Goal: Task Accomplishment & Management: Manage account settings

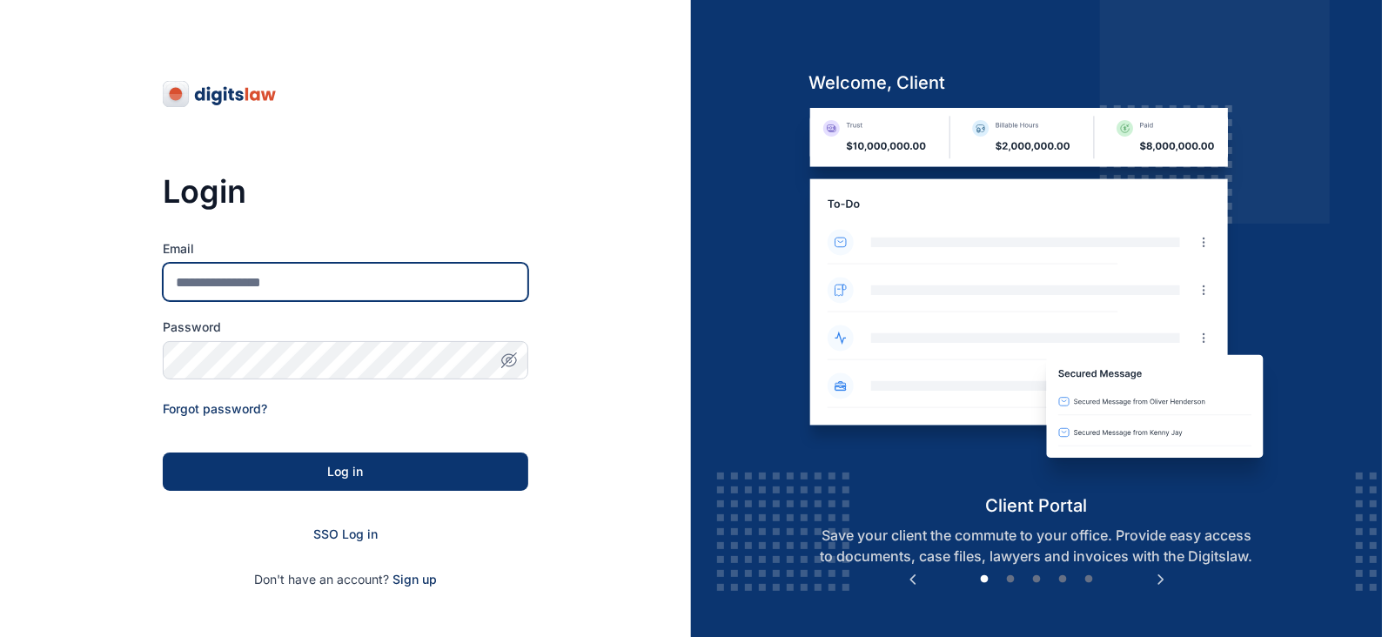
type input "**********"
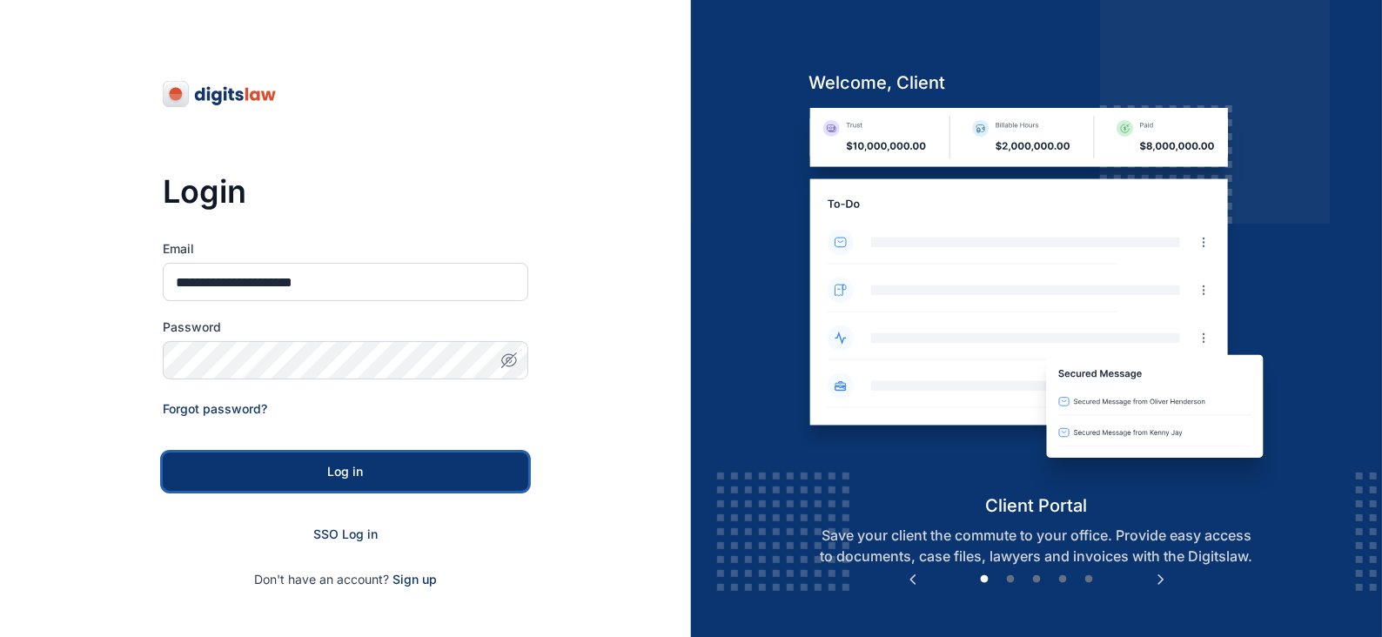
click at [372, 468] on div "Log in" at bounding box center [346, 471] width 310 height 17
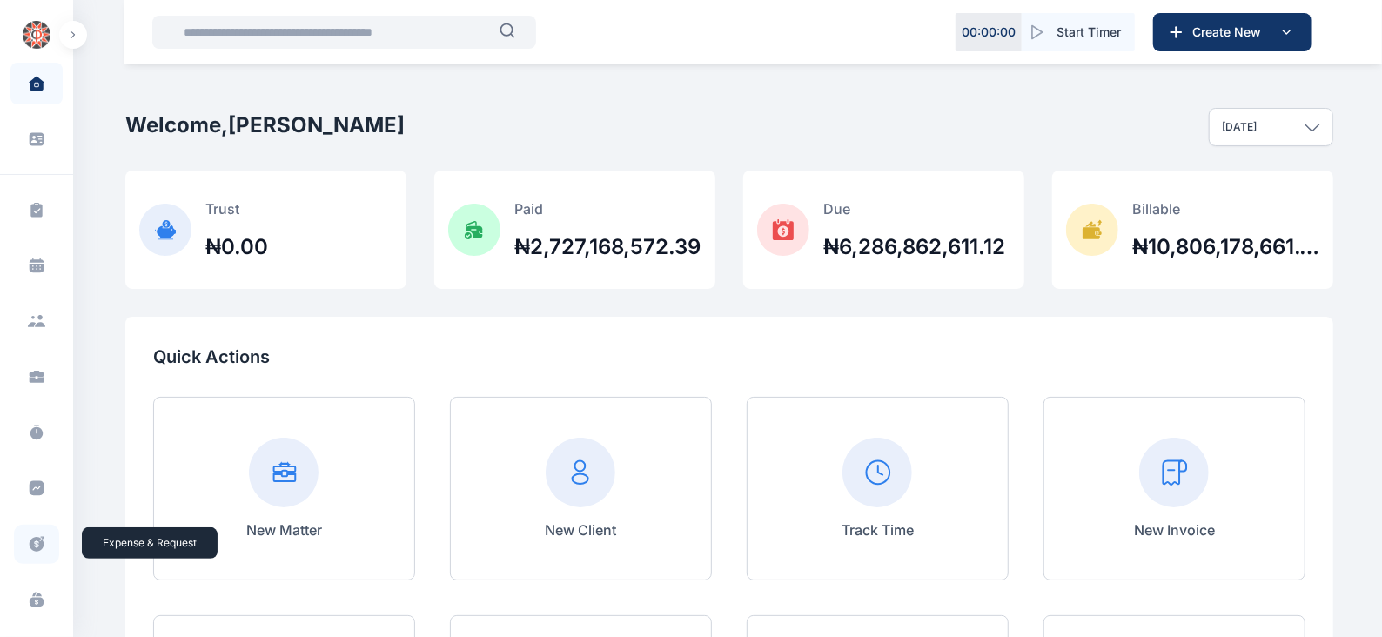
click at [33, 543] on icon at bounding box center [36, 544] width 17 height 18
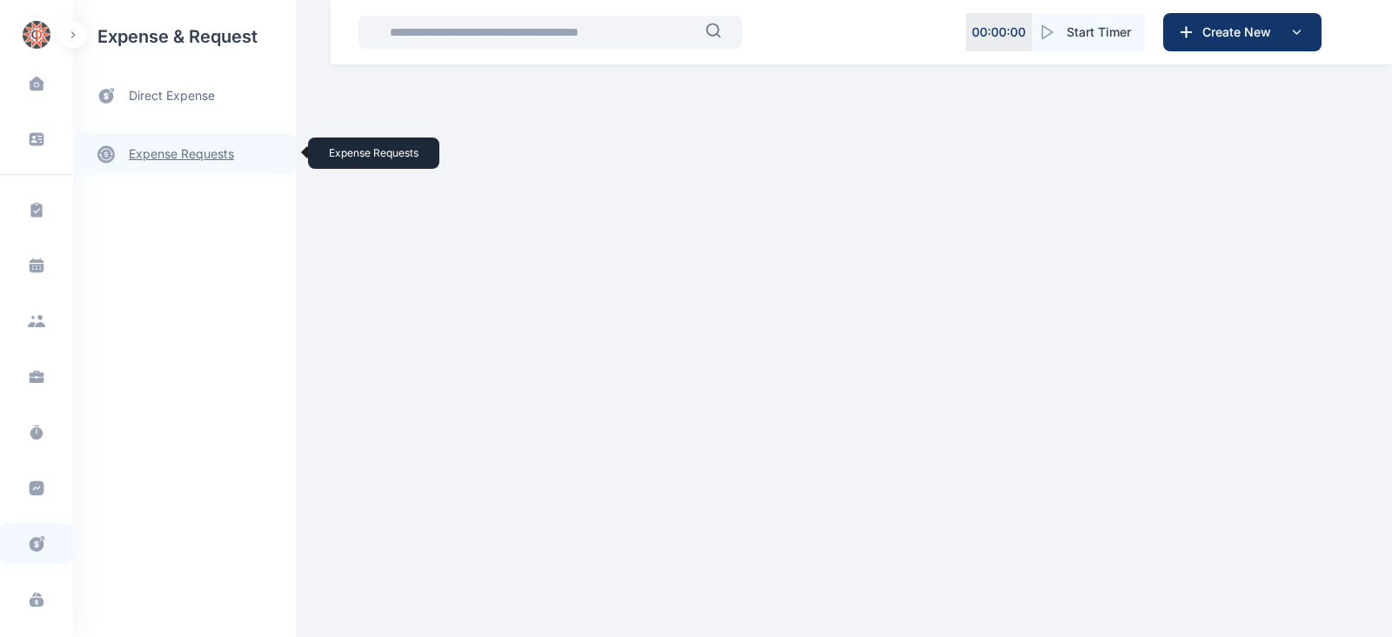
click at [211, 156] on link "expense requests expense requests" at bounding box center [184, 154] width 223 height 42
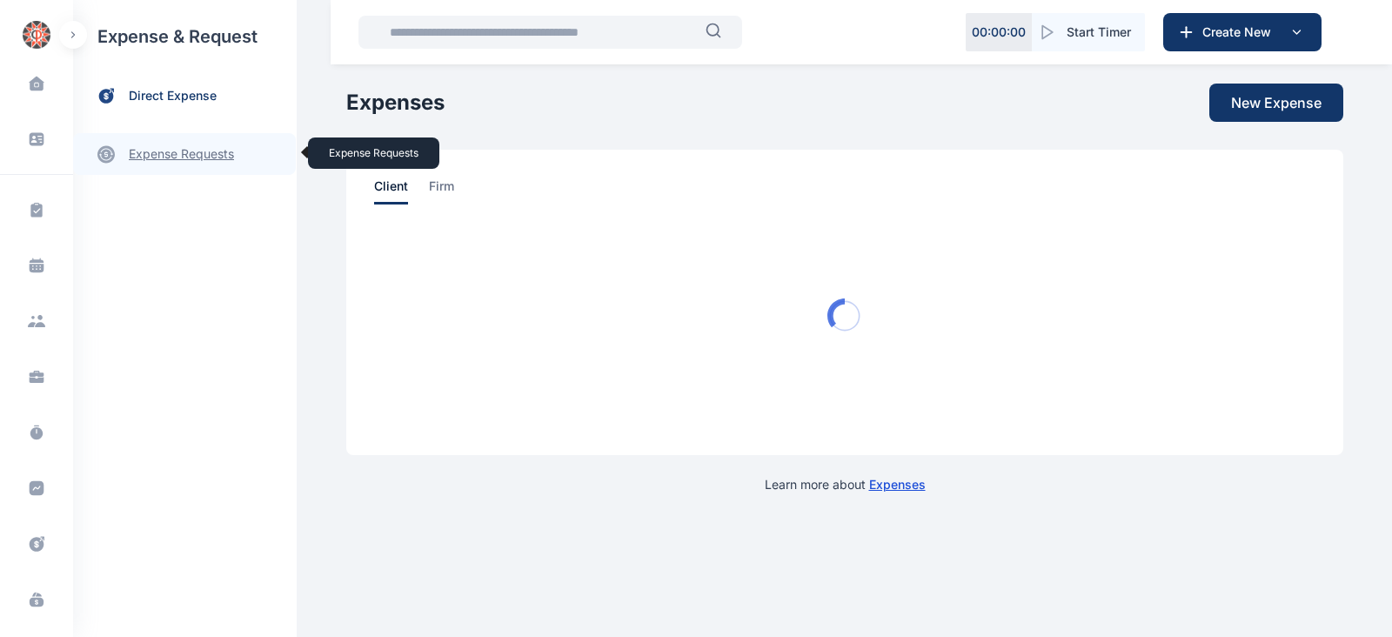
click at [208, 150] on link "expense requests expense requests" at bounding box center [184, 154] width 223 height 42
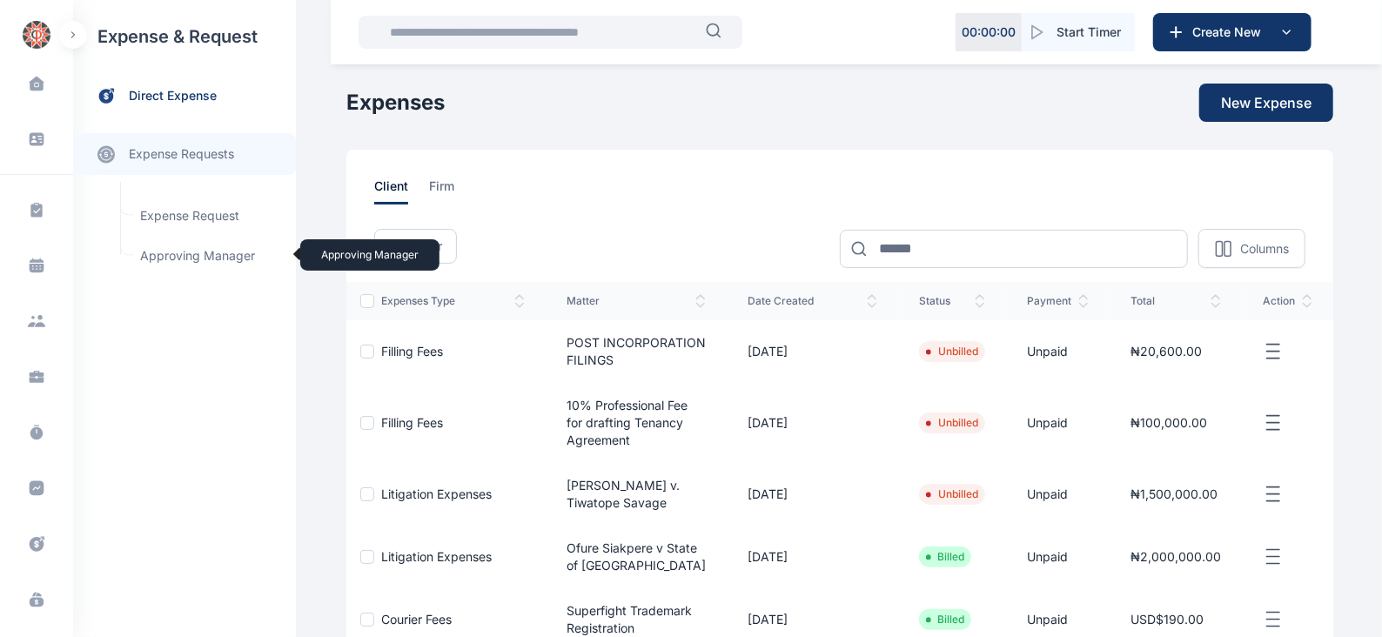
click at [213, 255] on span "Approving Manager Approving Manager" at bounding box center [209, 255] width 158 height 33
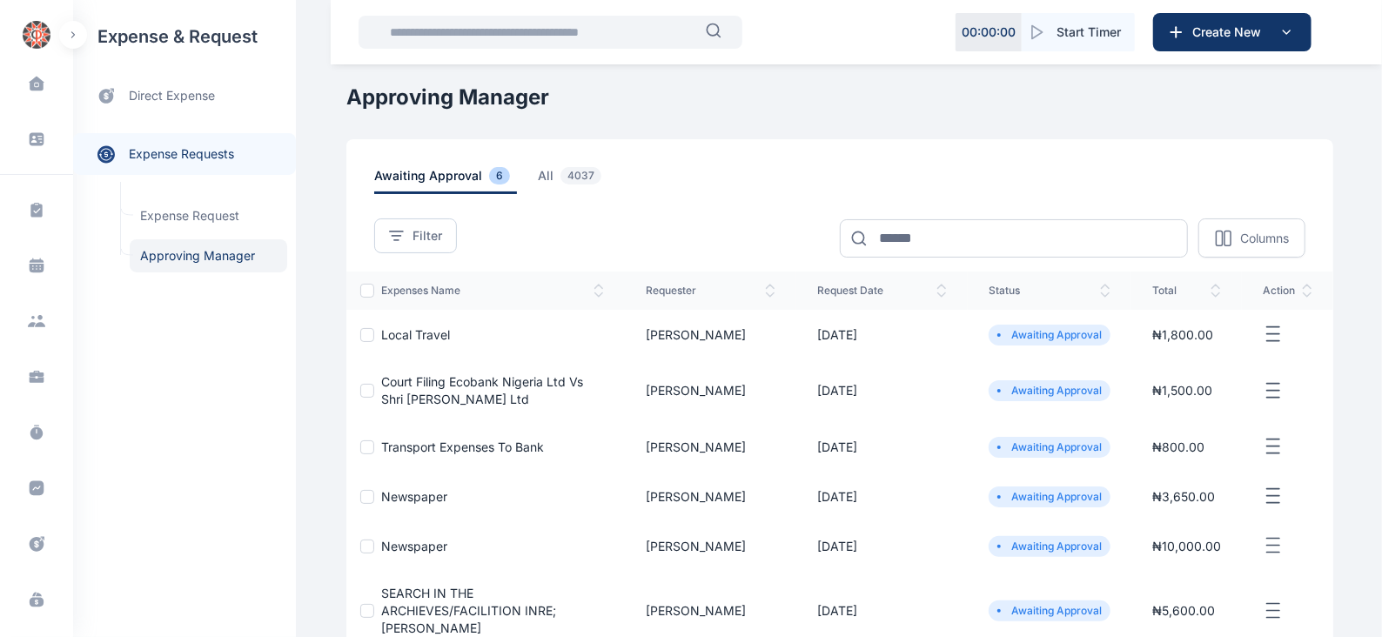
click at [1276, 329] on icon "button" at bounding box center [1273, 335] width 21 height 22
click at [1192, 354] on span "Approve Request" at bounding box center [1186, 353] width 100 height 17
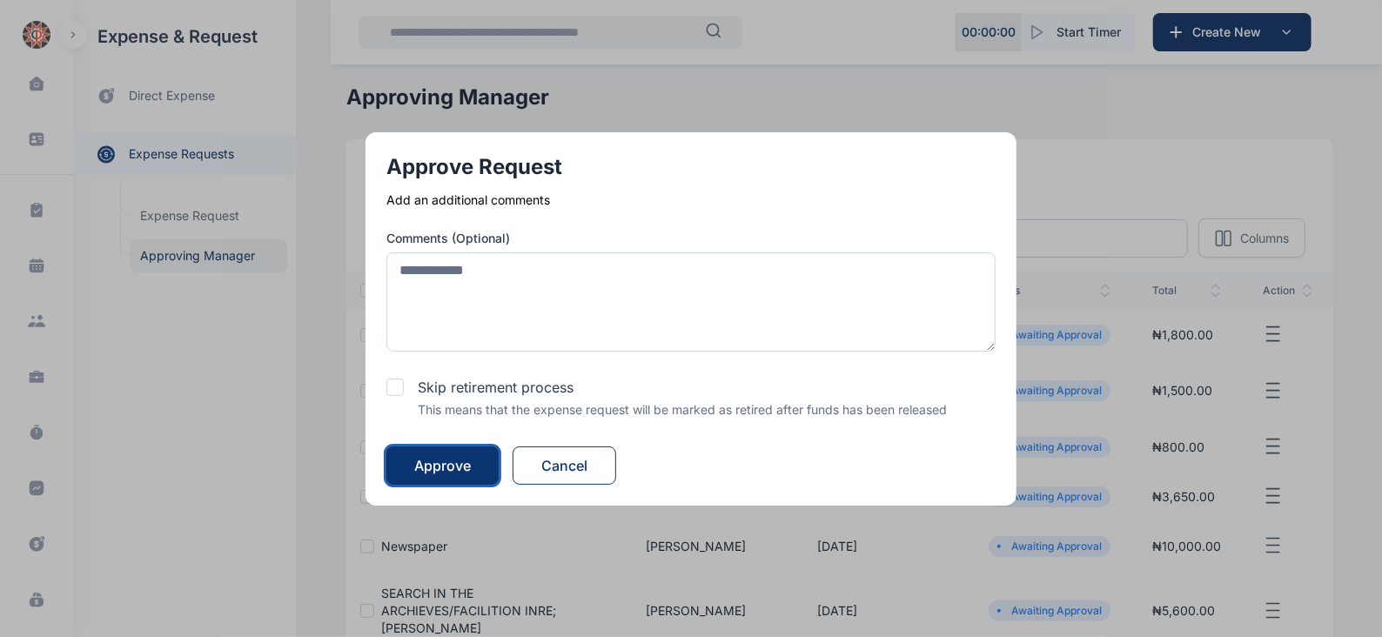
click at [460, 456] on div "Approve" at bounding box center [442, 465] width 57 height 21
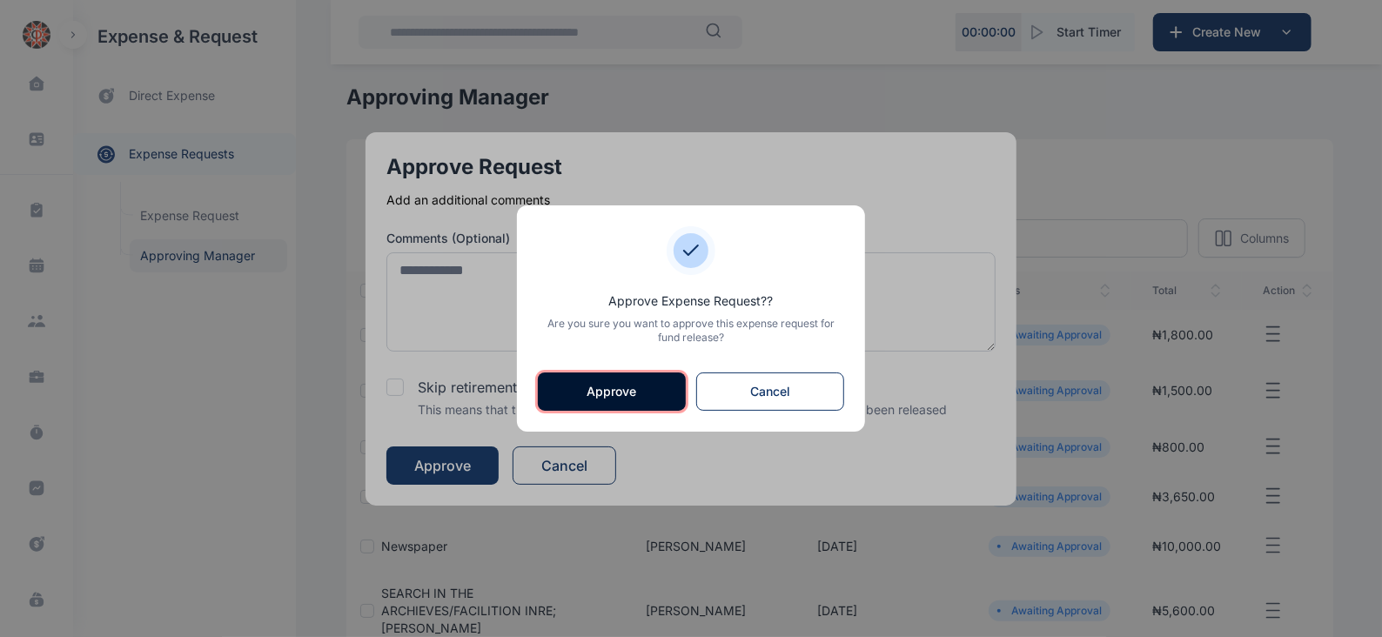
click at [632, 386] on button "Approve" at bounding box center [612, 391] width 148 height 38
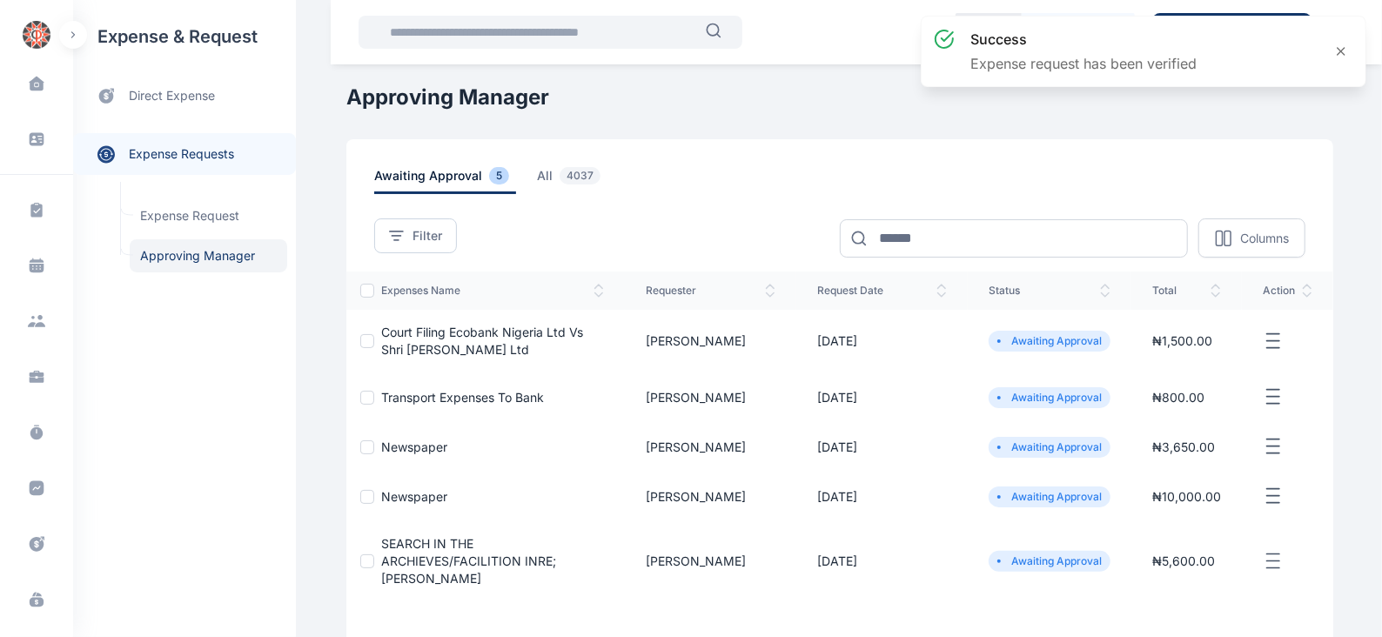
click at [1272, 338] on icon "button" at bounding box center [1273, 342] width 21 height 22
click at [1197, 364] on span "Approve Request" at bounding box center [1186, 360] width 100 height 17
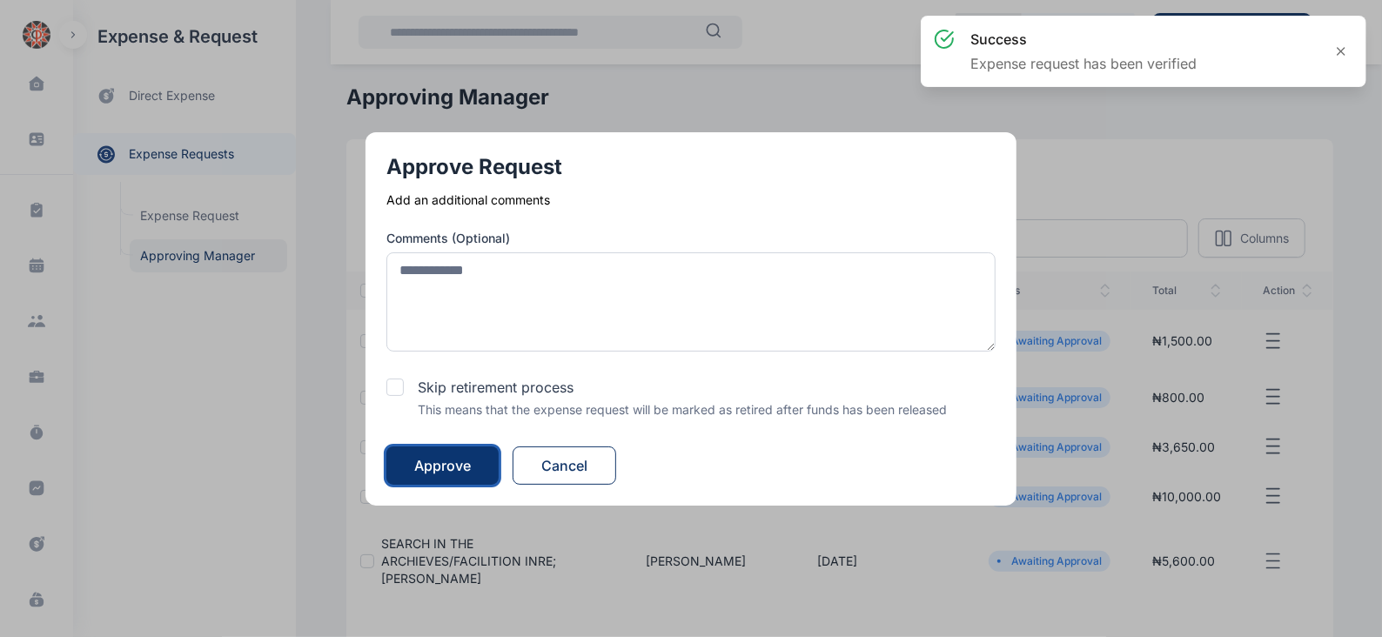
click at [461, 467] on div "Approve" at bounding box center [442, 465] width 57 height 21
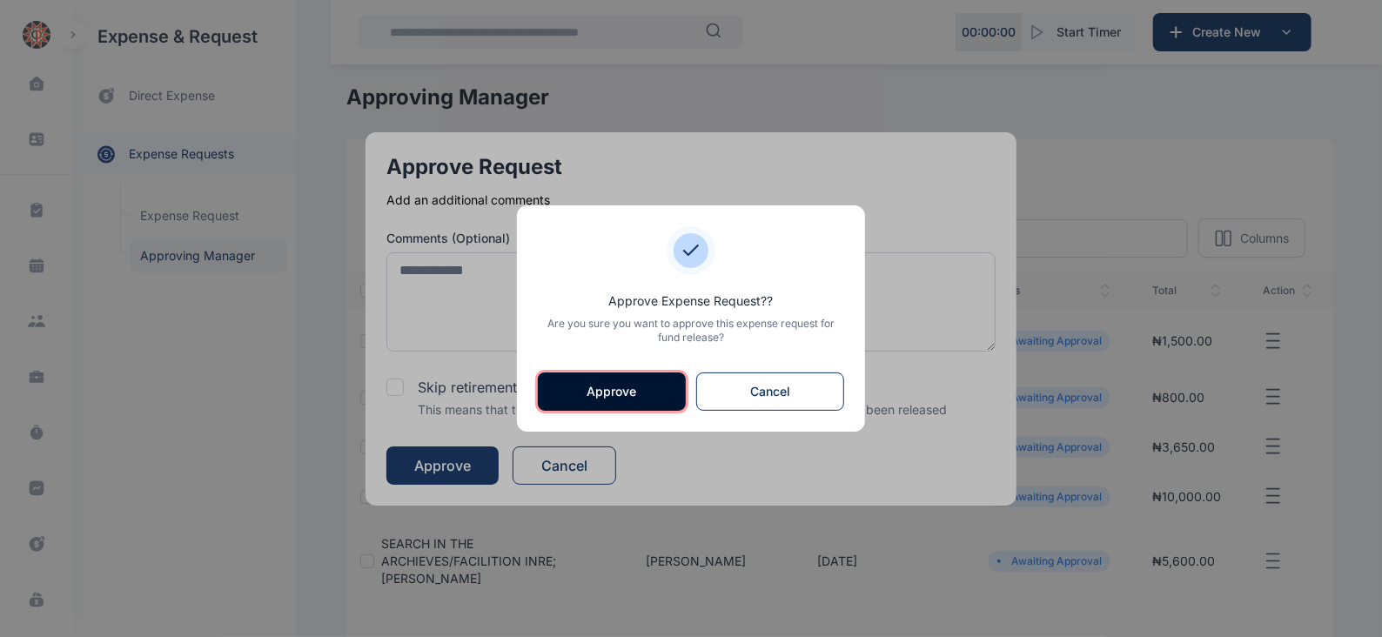
click at [577, 384] on button "Approve" at bounding box center [612, 391] width 148 height 38
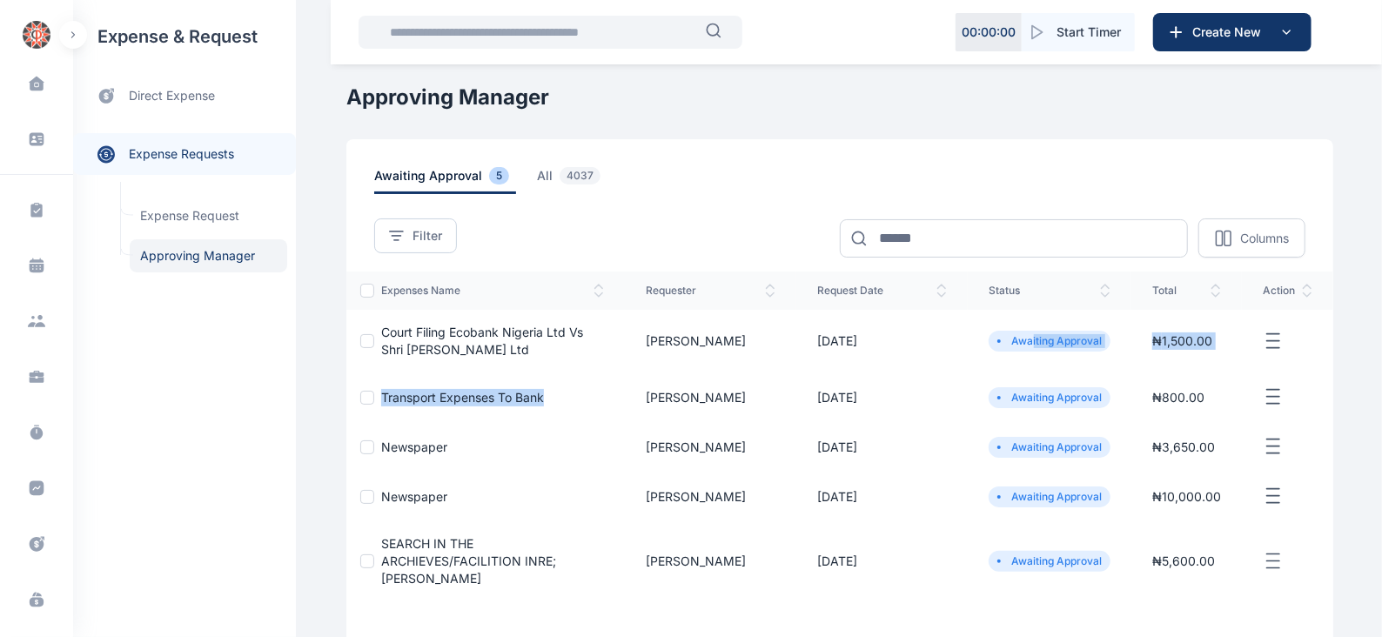
drag, startPoint x: 577, startPoint y: 384, endPoint x: 1036, endPoint y: 358, distance: 460.2
click at [1036, 358] on tbody "Court Filing Ecobank Nigeria Ltd Vs Shri Lal Mahal Ltd Oliver Oburotha 02/09/20…" at bounding box center [839, 456] width 987 height 292
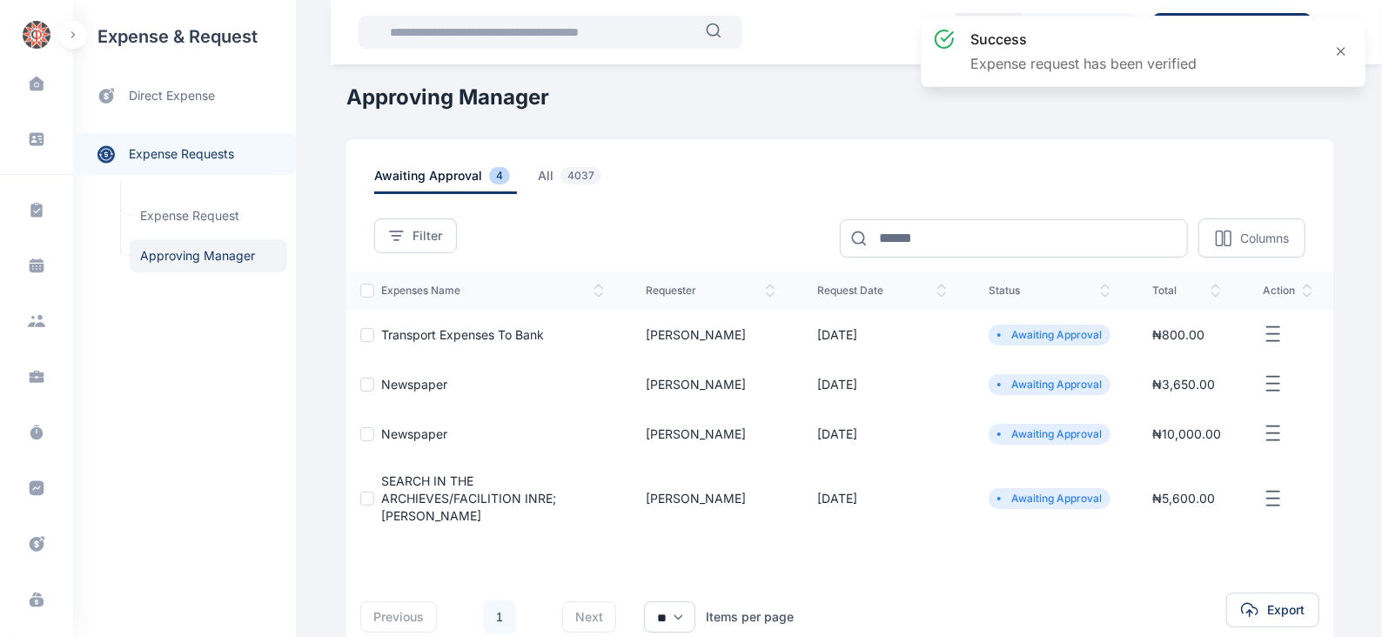
click at [1276, 334] on icon "button" at bounding box center [1273, 335] width 21 height 22
click at [1186, 354] on span "Approve Request" at bounding box center [1186, 353] width 100 height 17
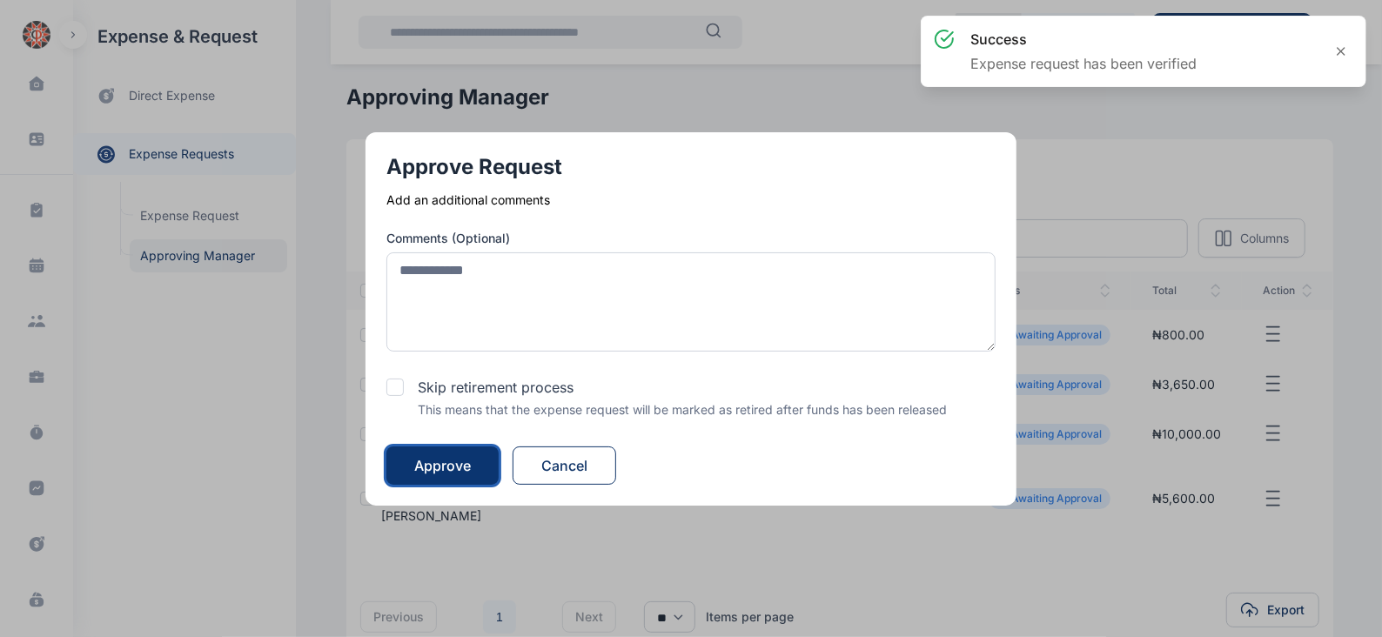
click at [459, 456] on div "Approve" at bounding box center [442, 465] width 57 height 21
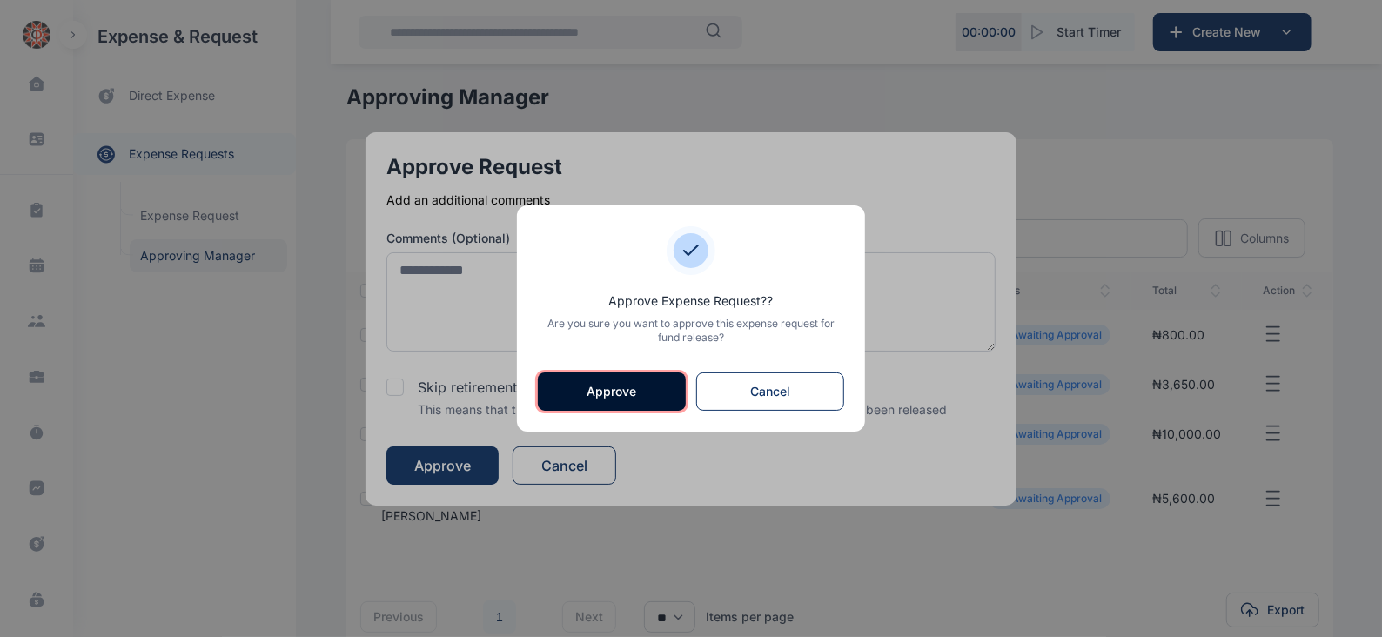
click at [644, 386] on button "Approve" at bounding box center [612, 391] width 148 height 38
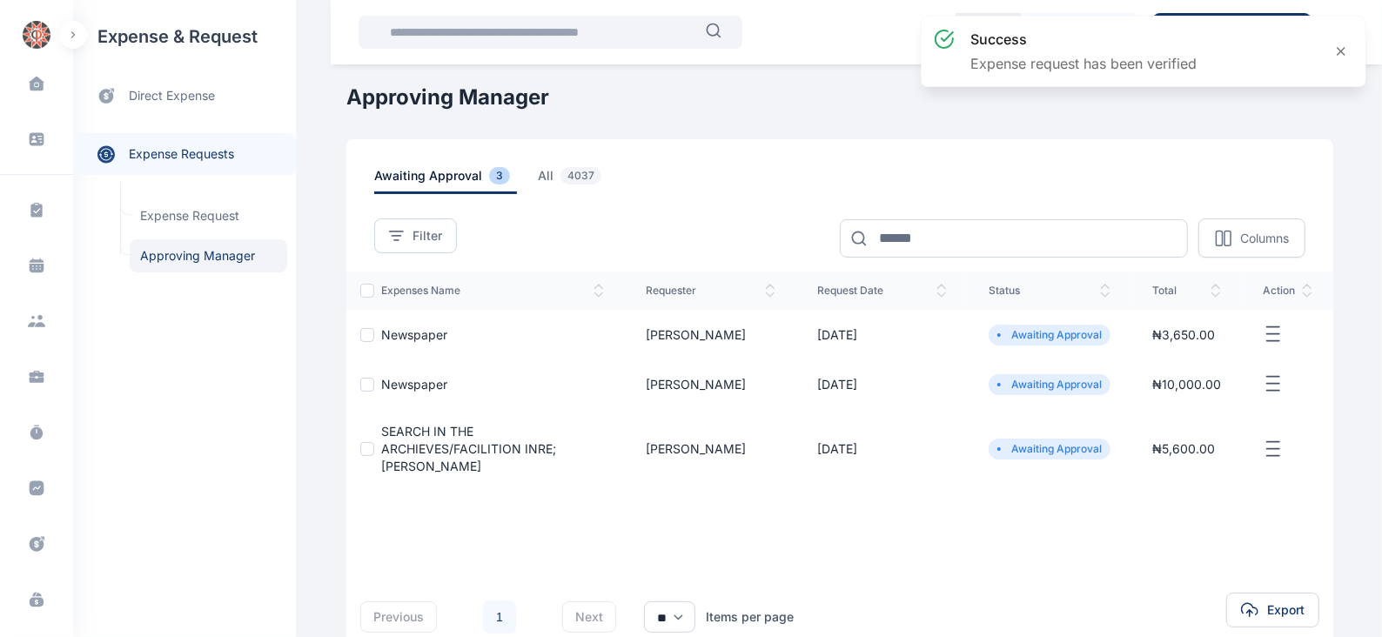
click at [1278, 334] on icon "button" at bounding box center [1273, 335] width 21 height 22
click at [1189, 359] on span "Approve Request" at bounding box center [1186, 353] width 100 height 17
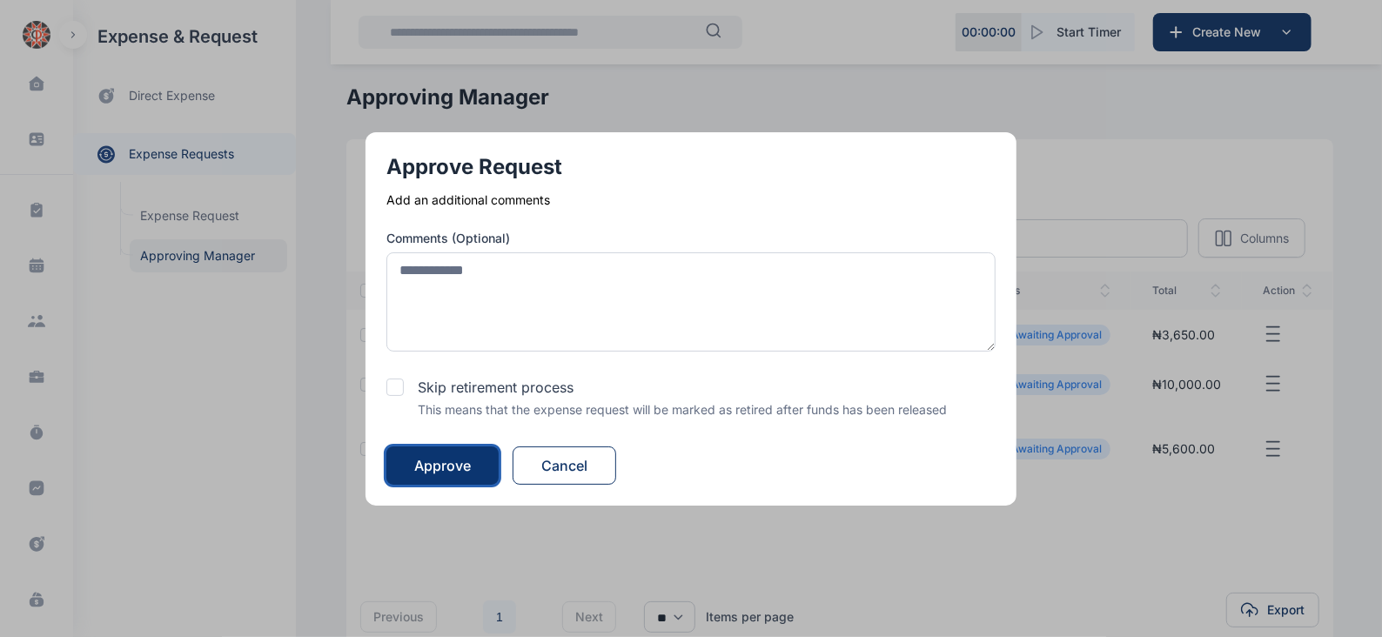
click at [459, 466] on div "Approve" at bounding box center [442, 465] width 57 height 21
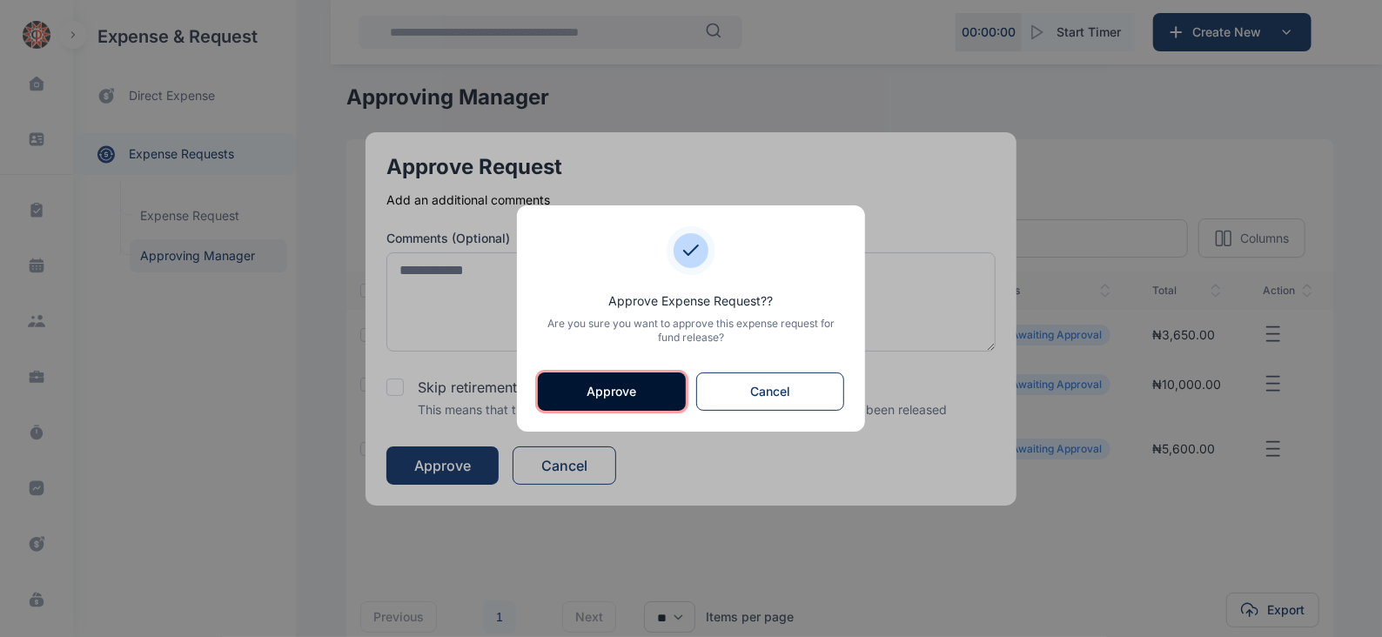
click at [627, 379] on button "Approve" at bounding box center [612, 391] width 148 height 38
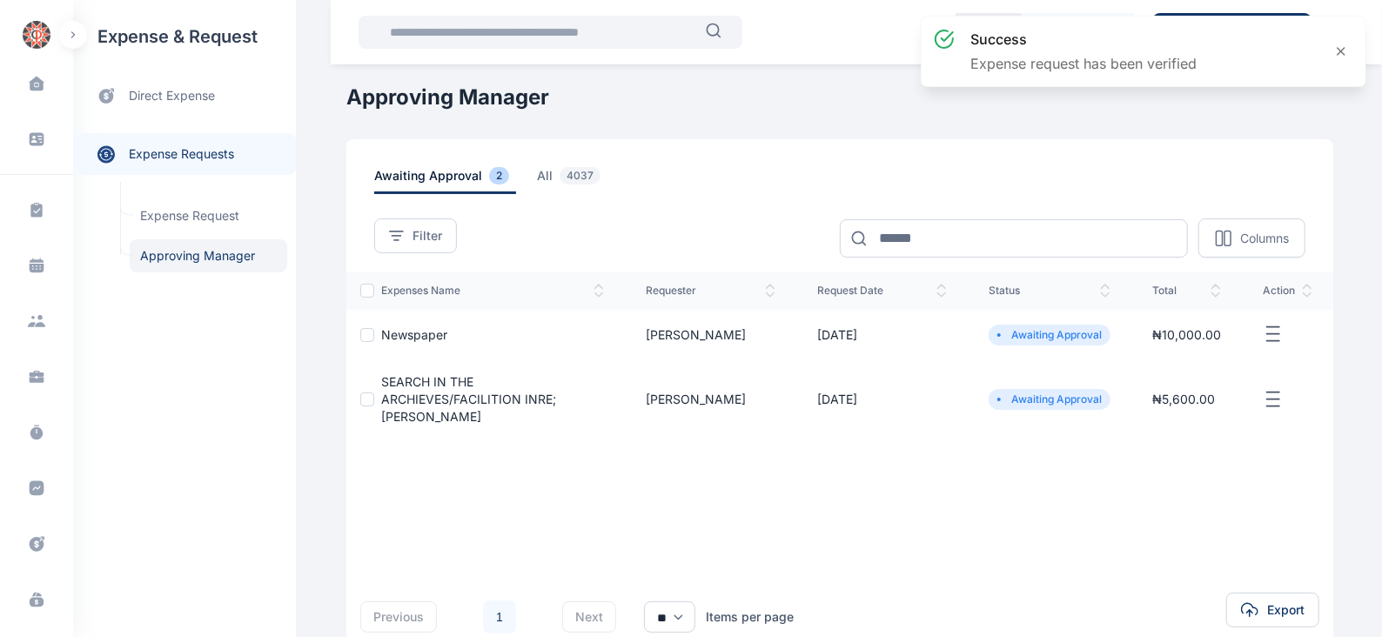
click at [1281, 337] on icon "button" at bounding box center [1273, 335] width 21 height 22
click at [1206, 352] on span "Approve Request" at bounding box center [1186, 353] width 100 height 17
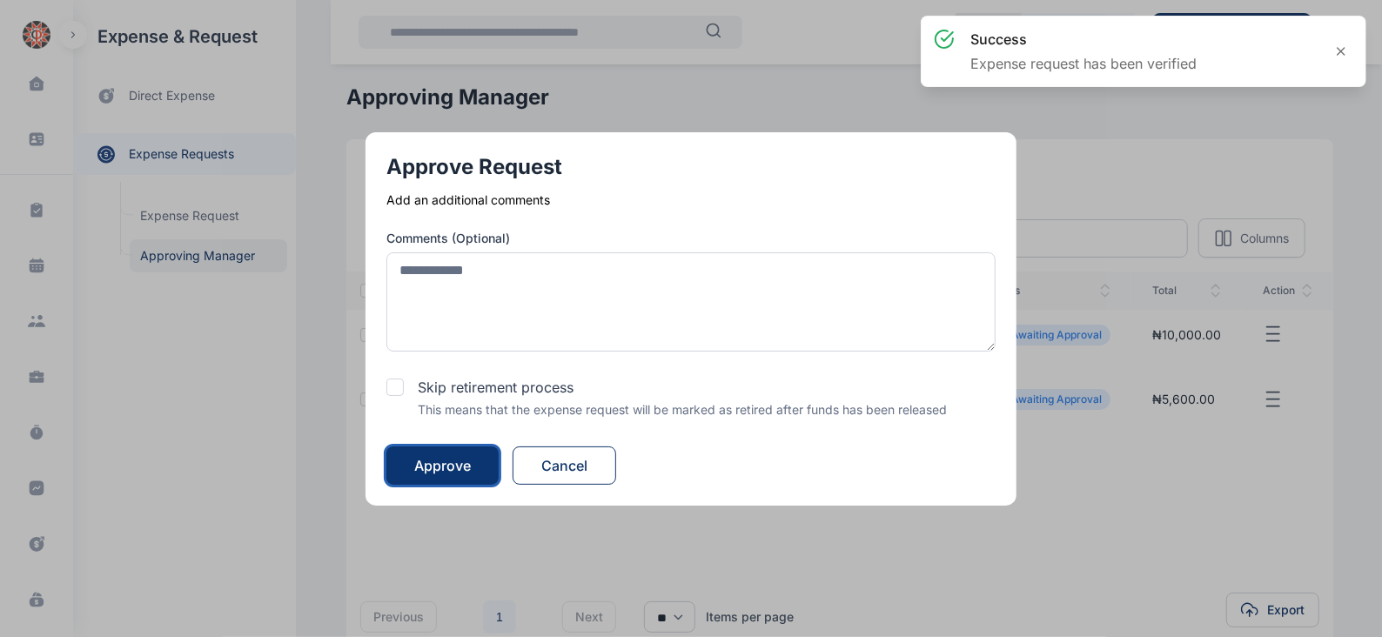
click at [448, 455] on div "Approve" at bounding box center [442, 465] width 57 height 21
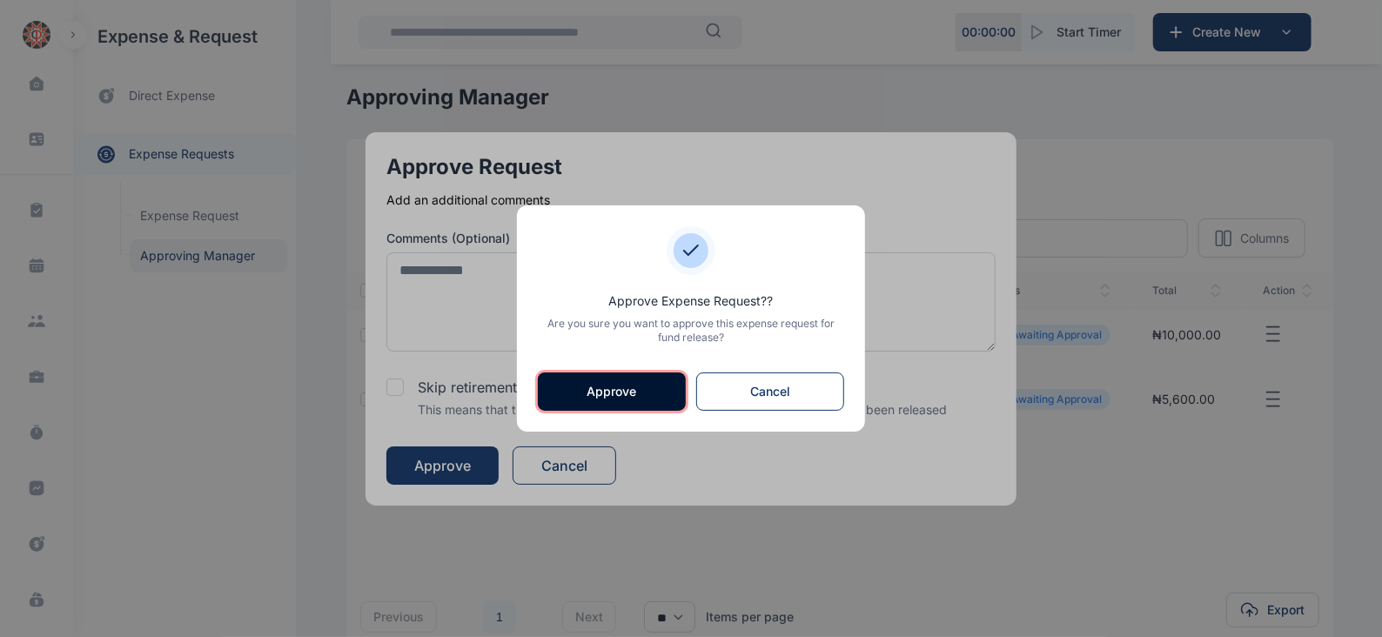
click at [579, 385] on button "Approve" at bounding box center [612, 391] width 148 height 38
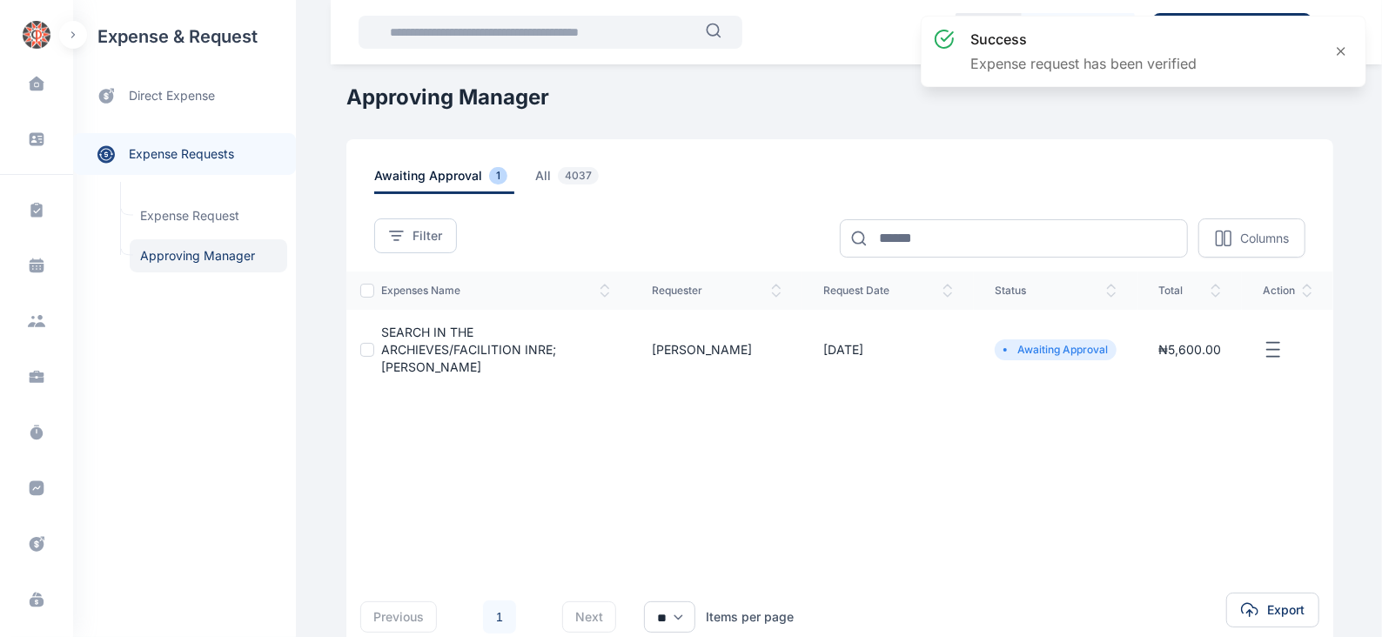
click at [1284, 339] on button "button" at bounding box center [1288, 350] width 50 height 22
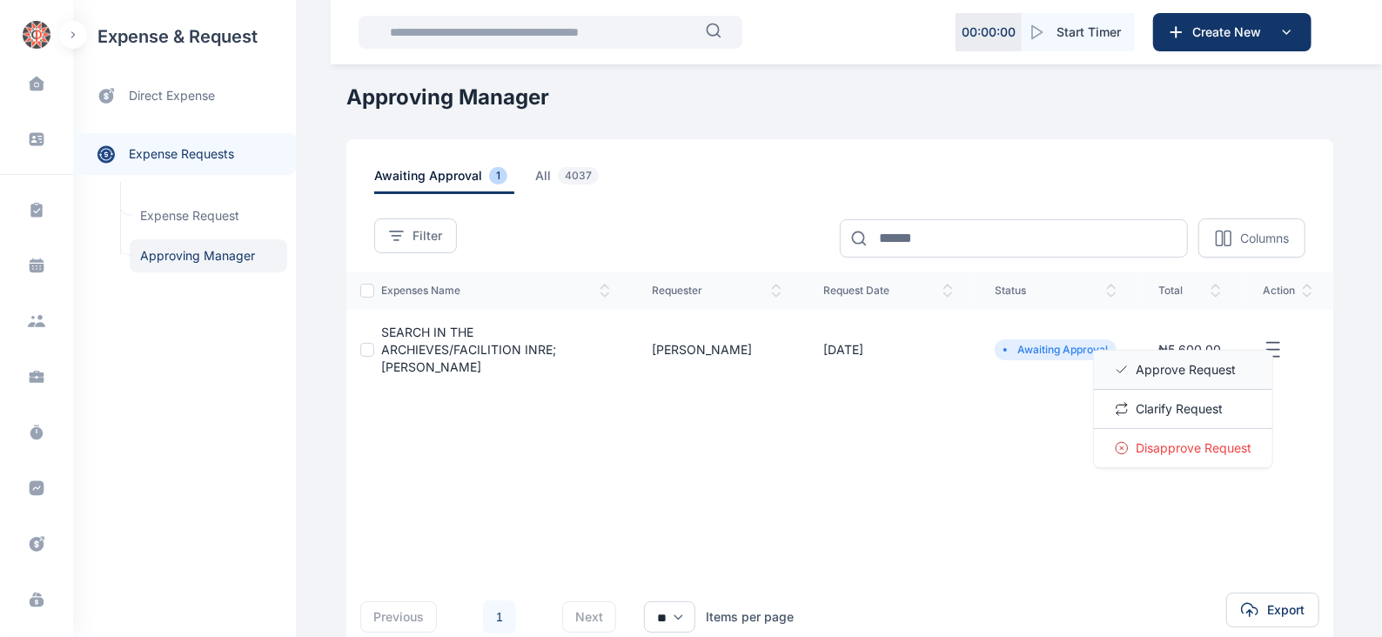
click at [1208, 369] on div "Approve Request" at bounding box center [1183, 370] width 178 height 39
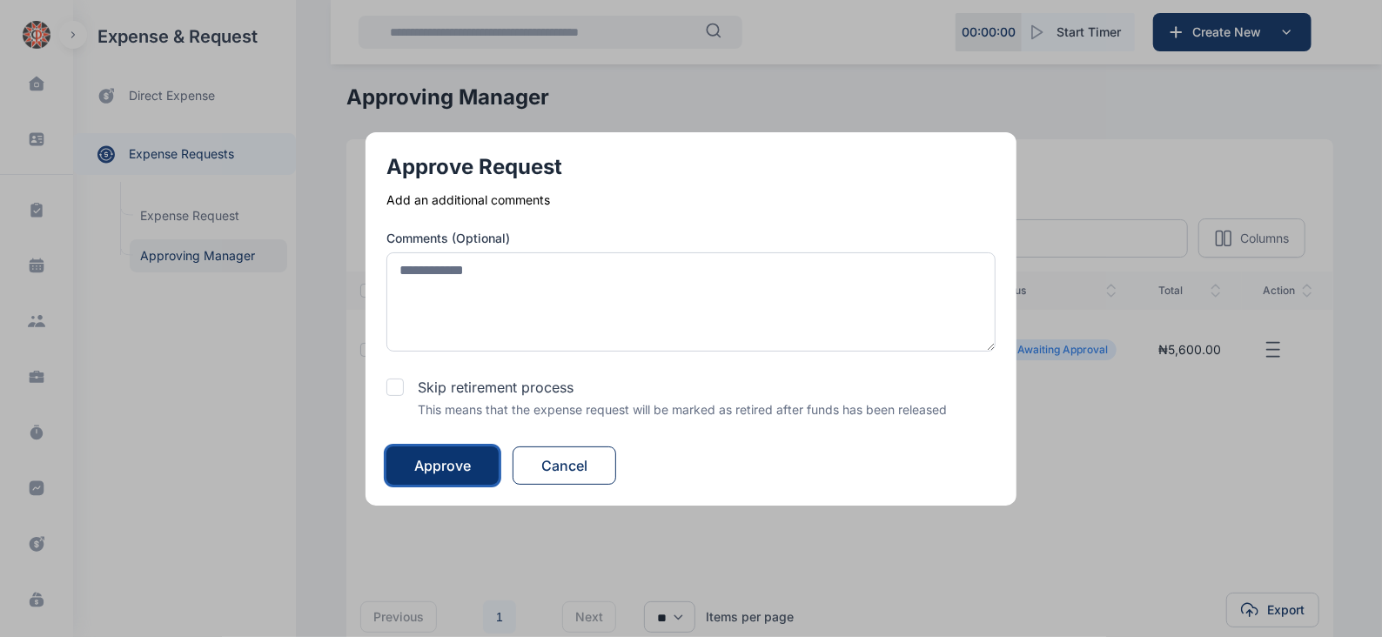
click at [461, 459] on div "Approve" at bounding box center [442, 465] width 57 height 21
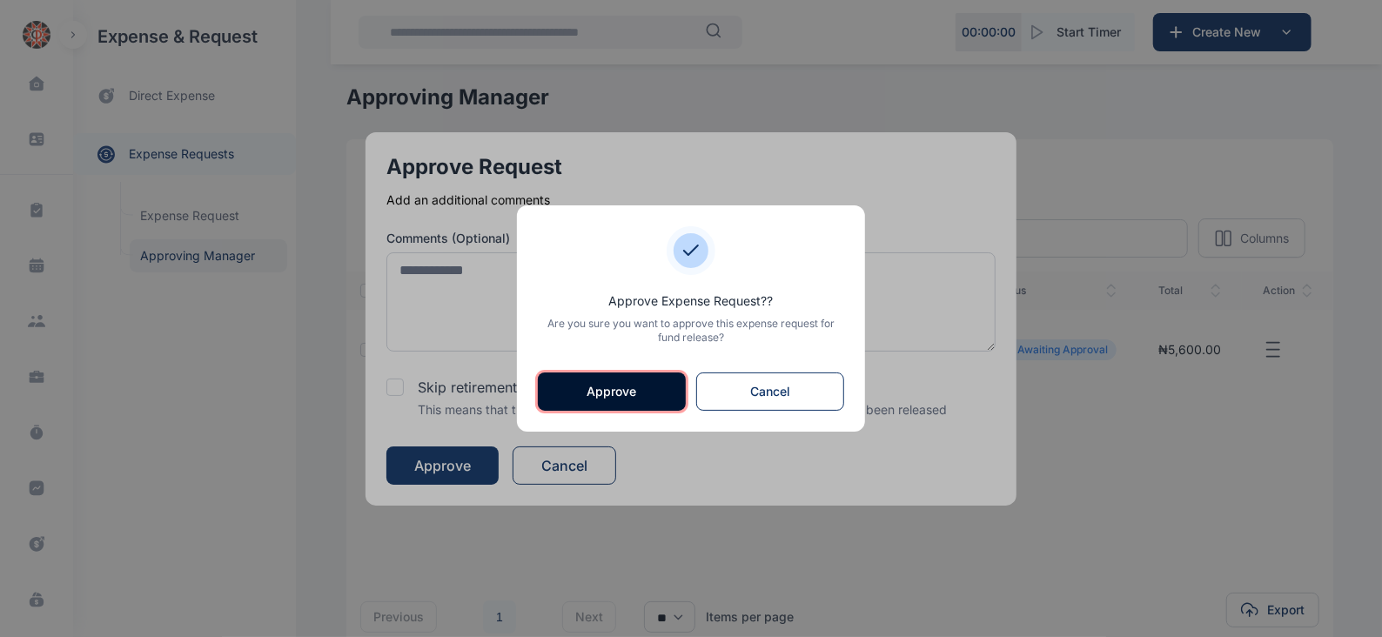
click at [584, 384] on button "Approve" at bounding box center [612, 391] width 148 height 38
